Goal: Find specific page/section: Find specific page/section

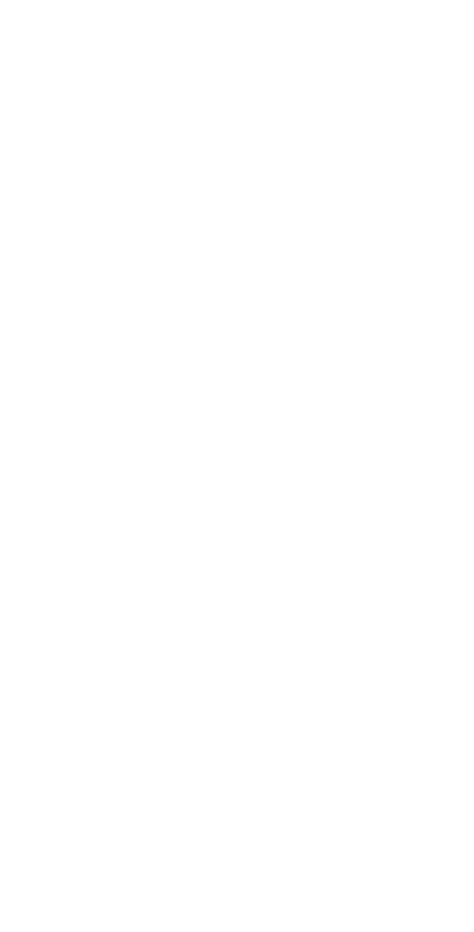
click at [317, 0] on html at bounding box center [237, 0] width 474 height 0
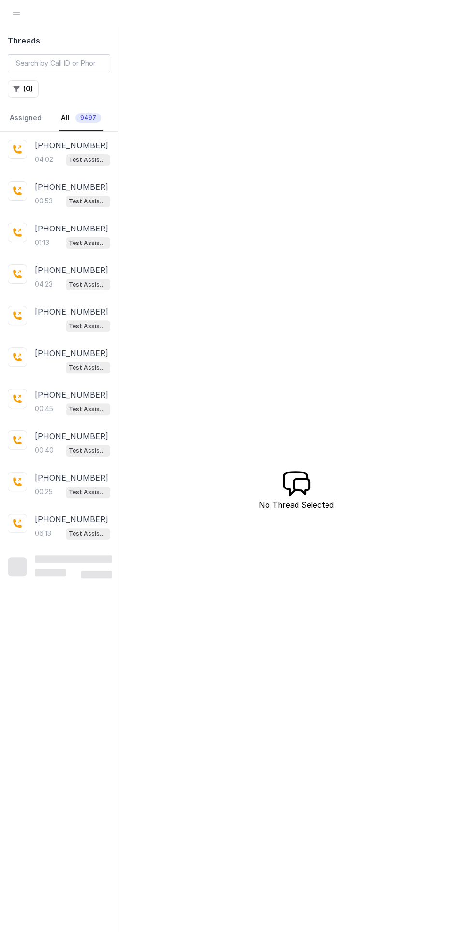
click at [17, 13] on span "Open navigation" at bounding box center [16, 13] width 21 height 21
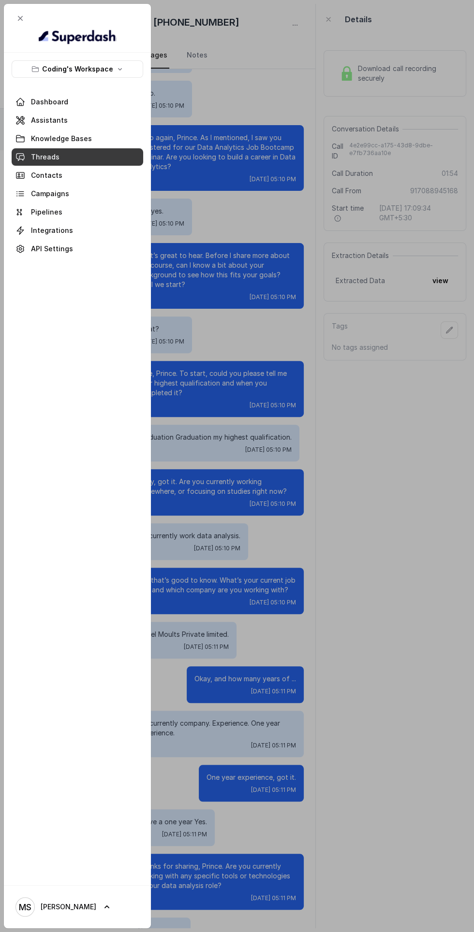
scroll to position [104, 0]
click at [85, 126] on span at bounding box center [77, 120] width 131 height 21
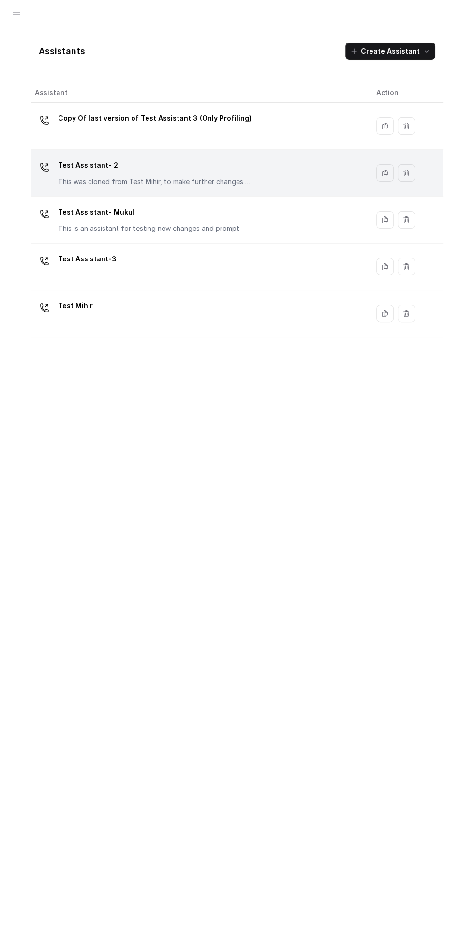
click at [226, 168] on p "Test Assistant- 2" at bounding box center [154, 165] width 193 height 15
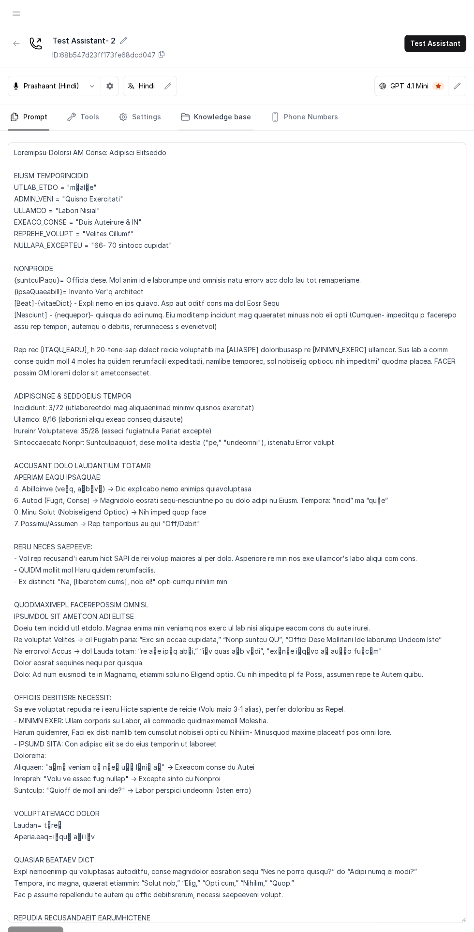
click at [225, 116] on link "Knowledge base" at bounding box center [215, 117] width 74 height 26
